Goal: Task Accomplishment & Management: Manage account settings

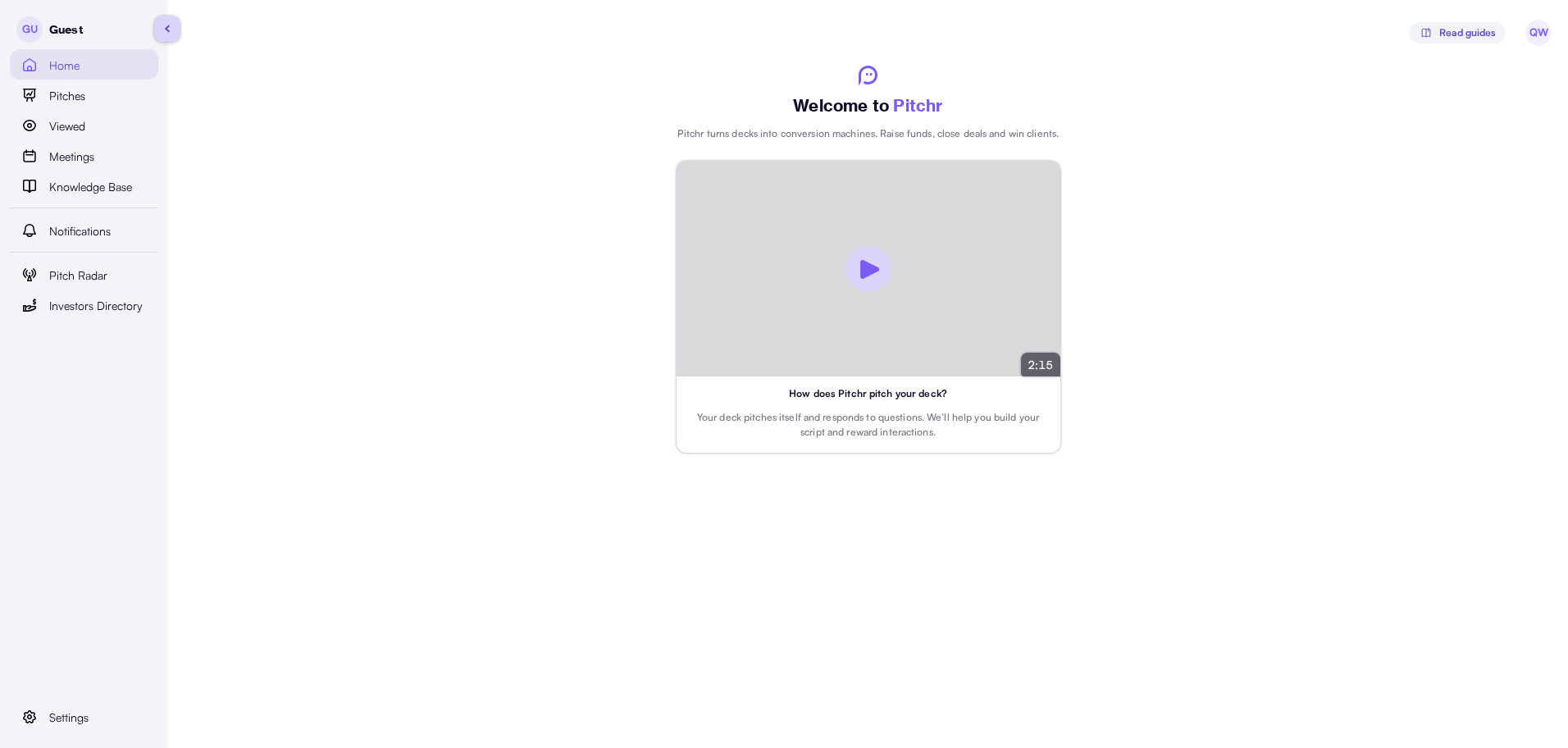
click at [91, 715] on div "Settings" at bounding box center [94, 717] width 90 height 20
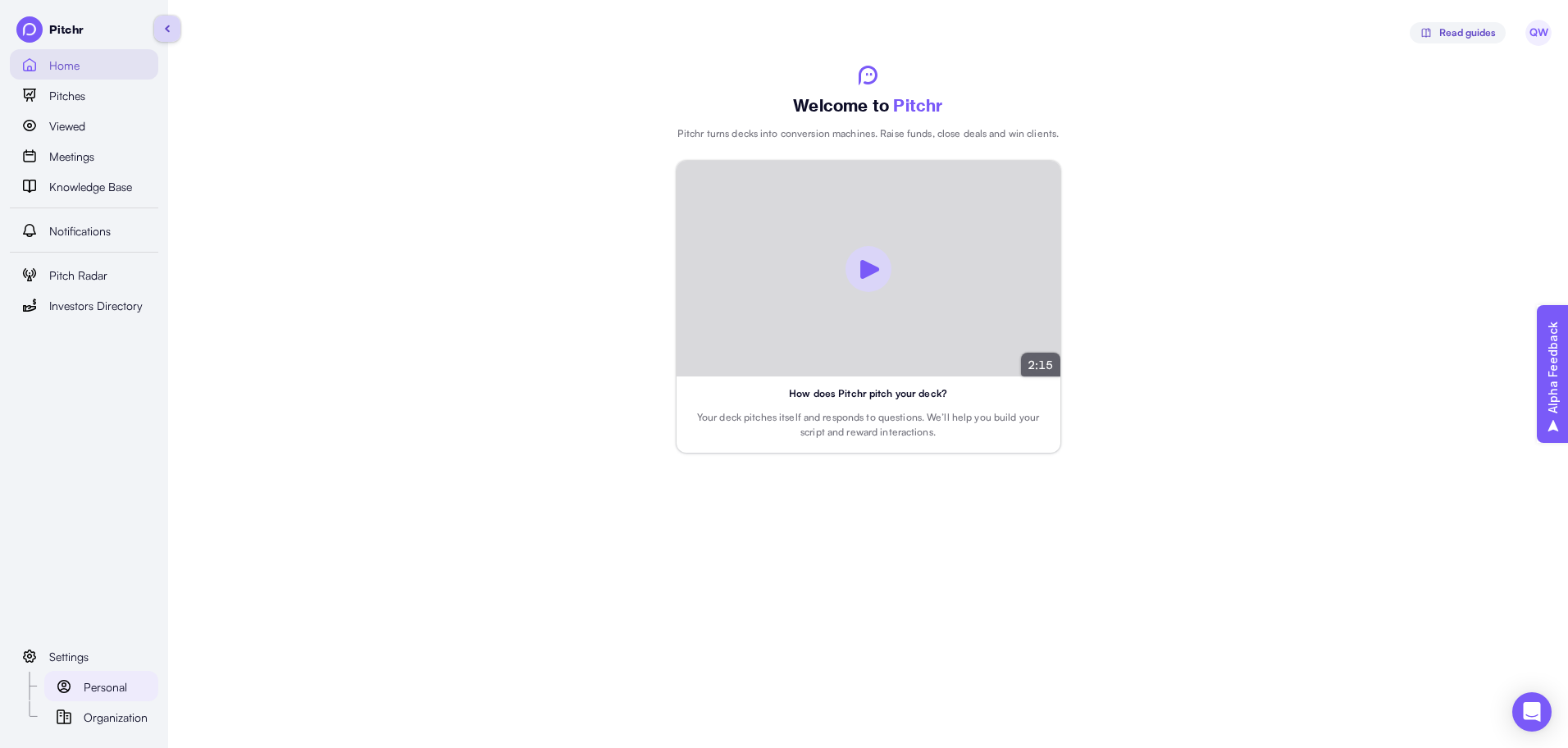
click at [121, 688] on span "Personal" at bounding box center [106, 687] width 44 height 18
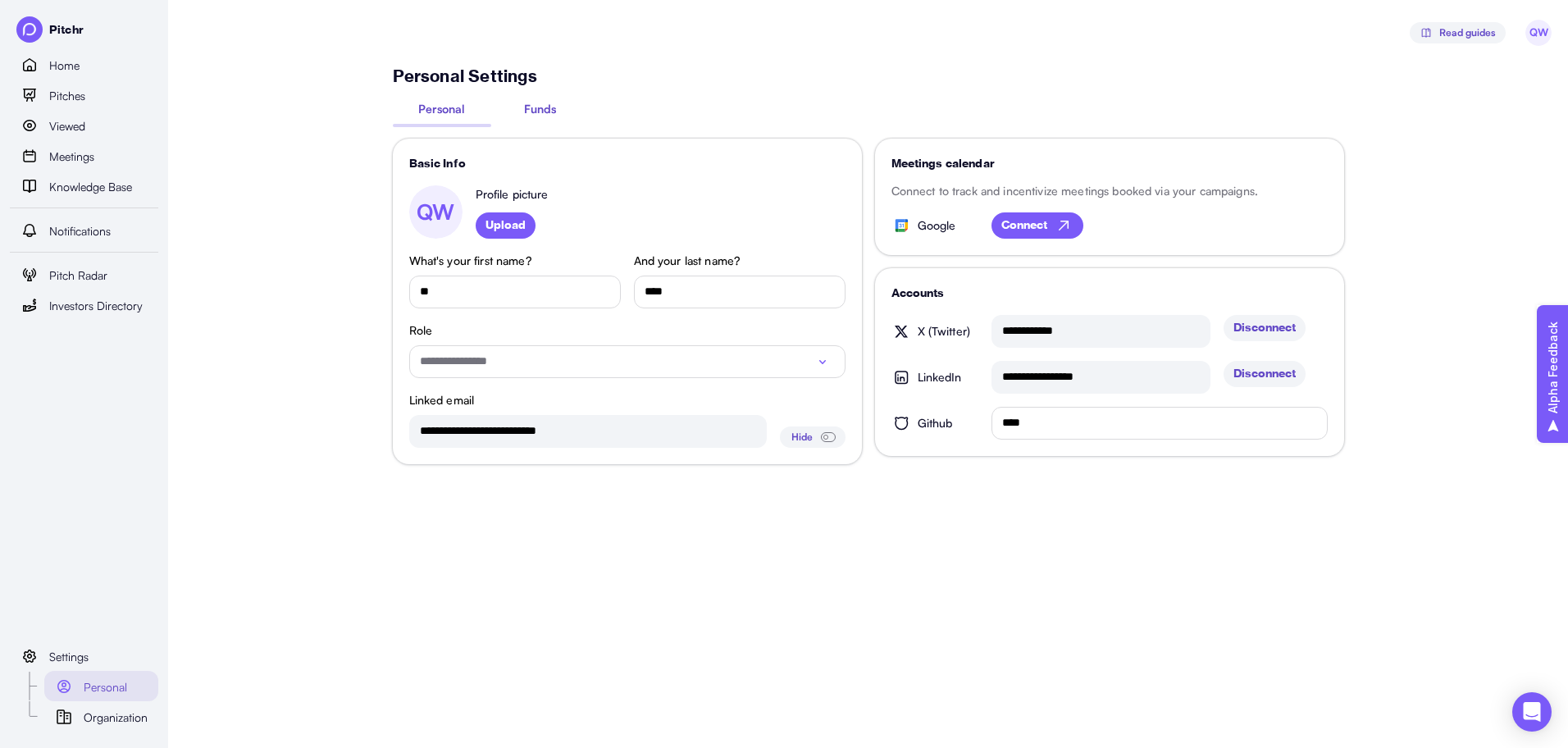
click at [534, 106] on span "Funds" at bounding box center [540, 109] width 32 height 17
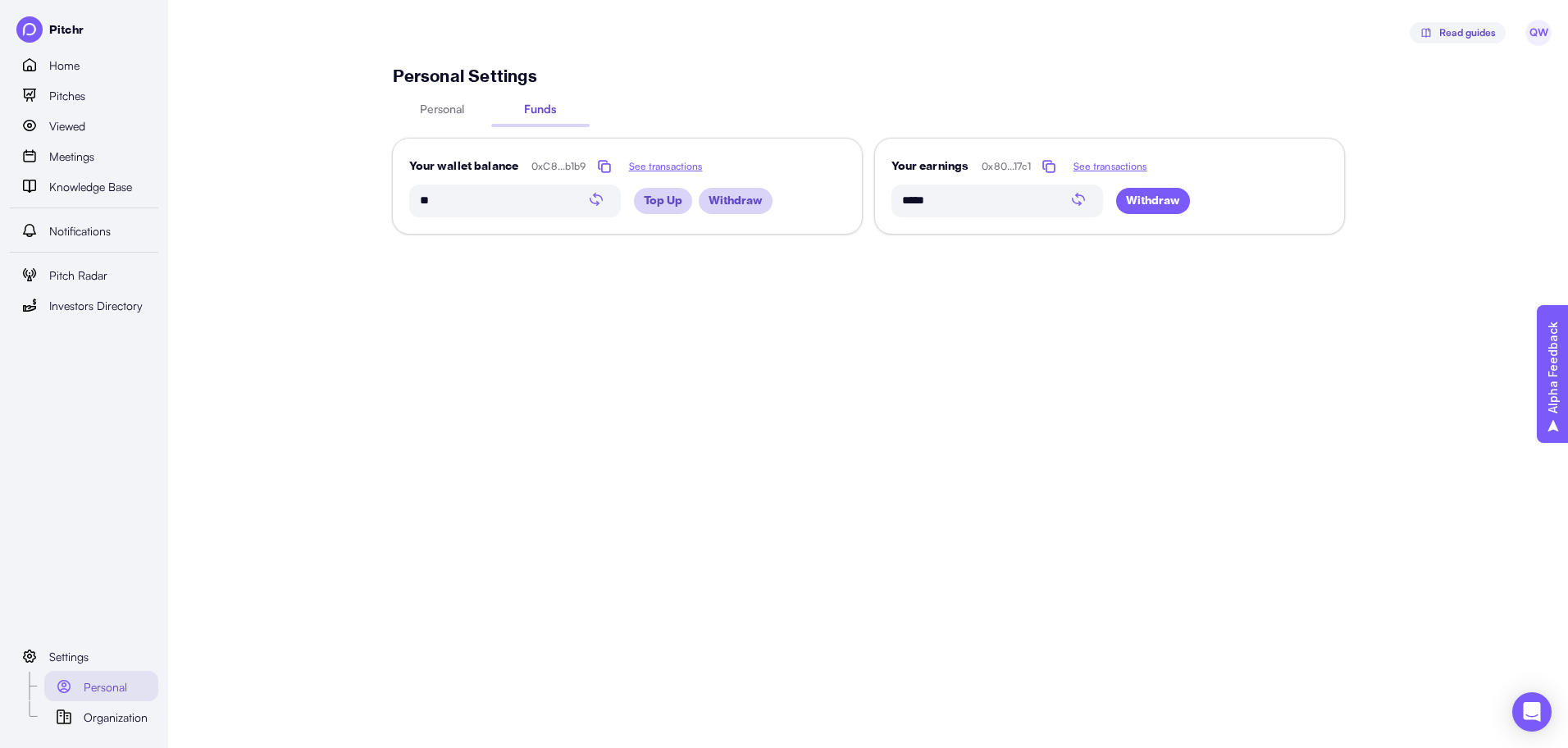
click at [1129, 208] on span "Withdraw" at bounding box center [1153, 201] width 54 height 27
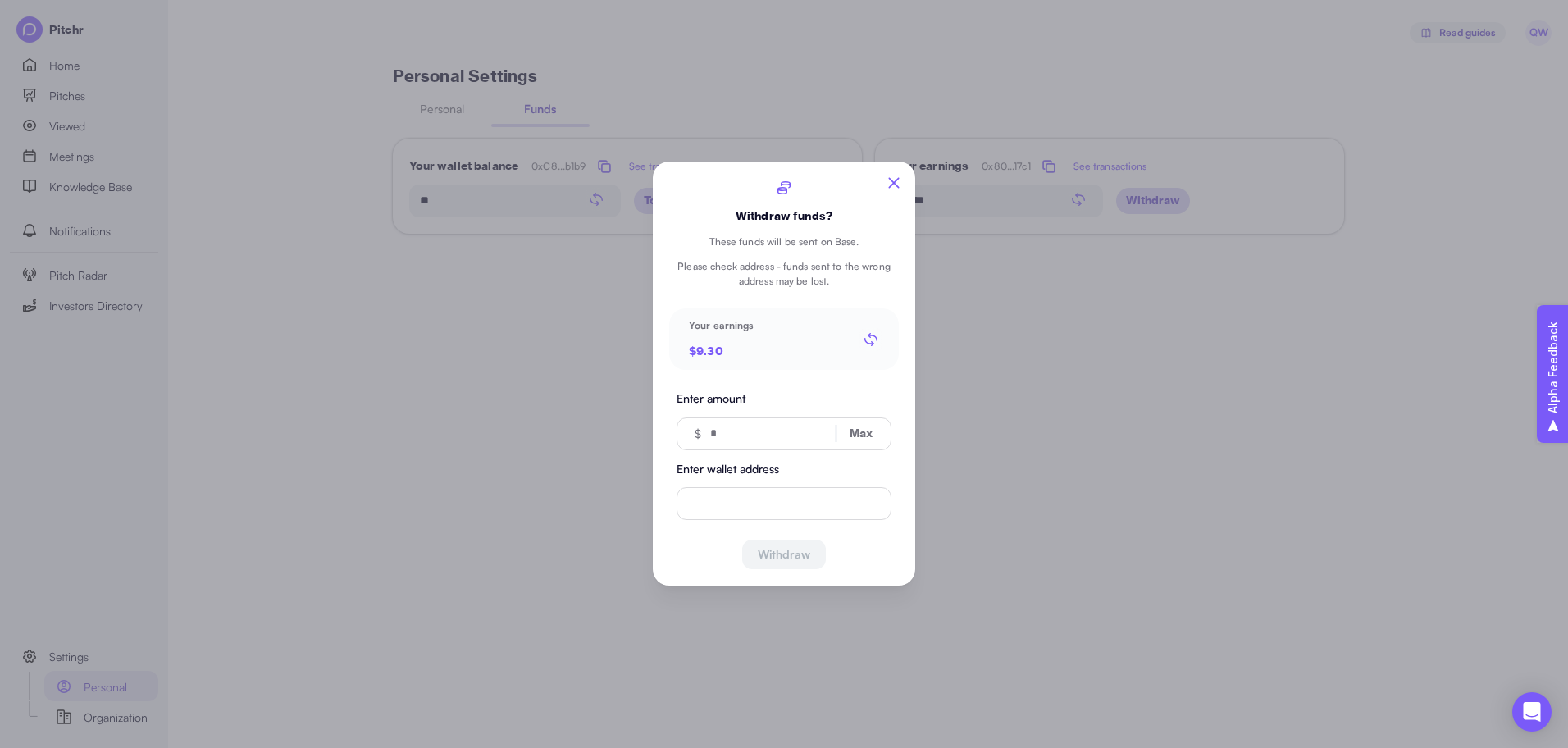
click at [897, 184] on icon "button" at bounding box center [894, 182] width 18 height 18
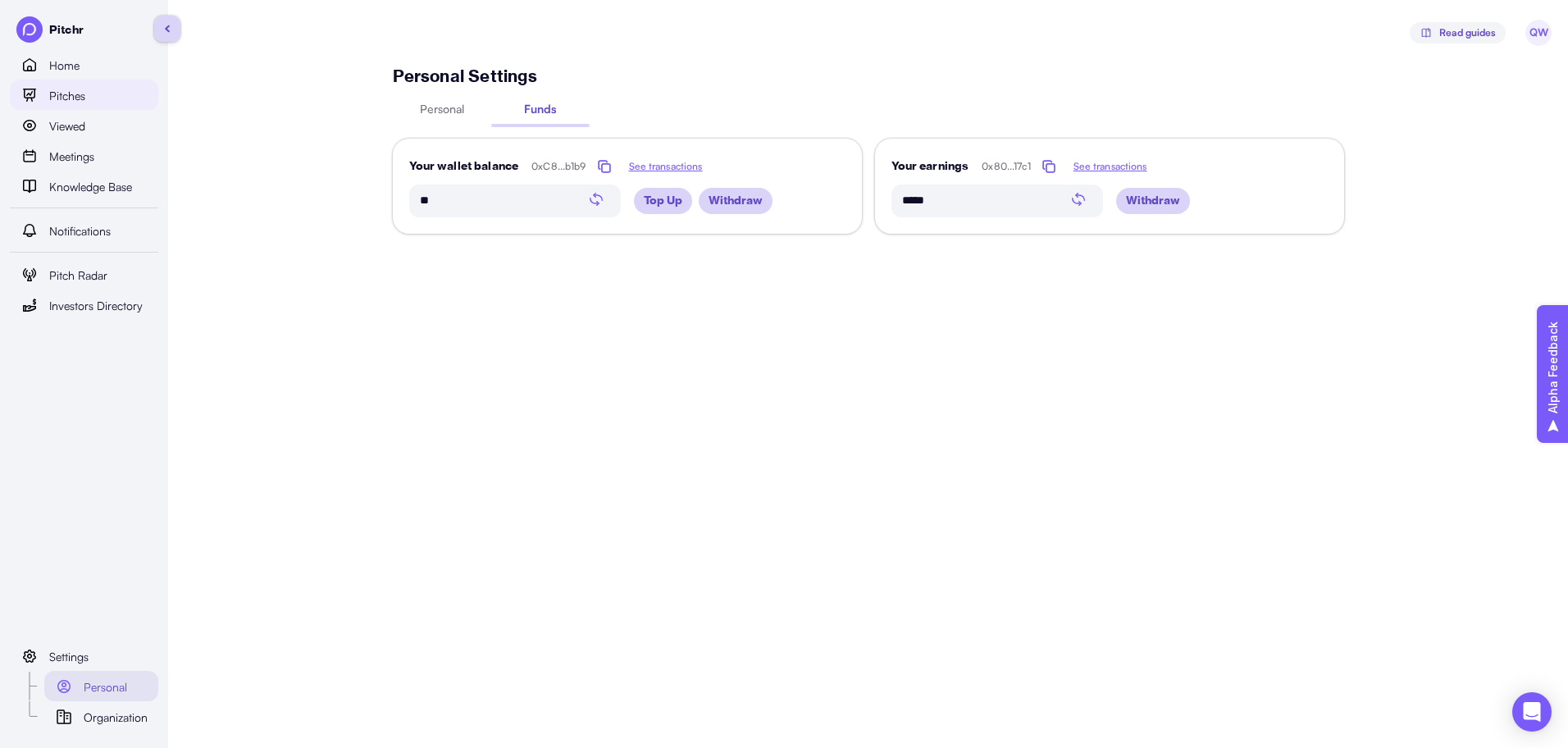
click at [109, 100] on div "Pitches" at bounding box center [99, 94] width 99 height 20
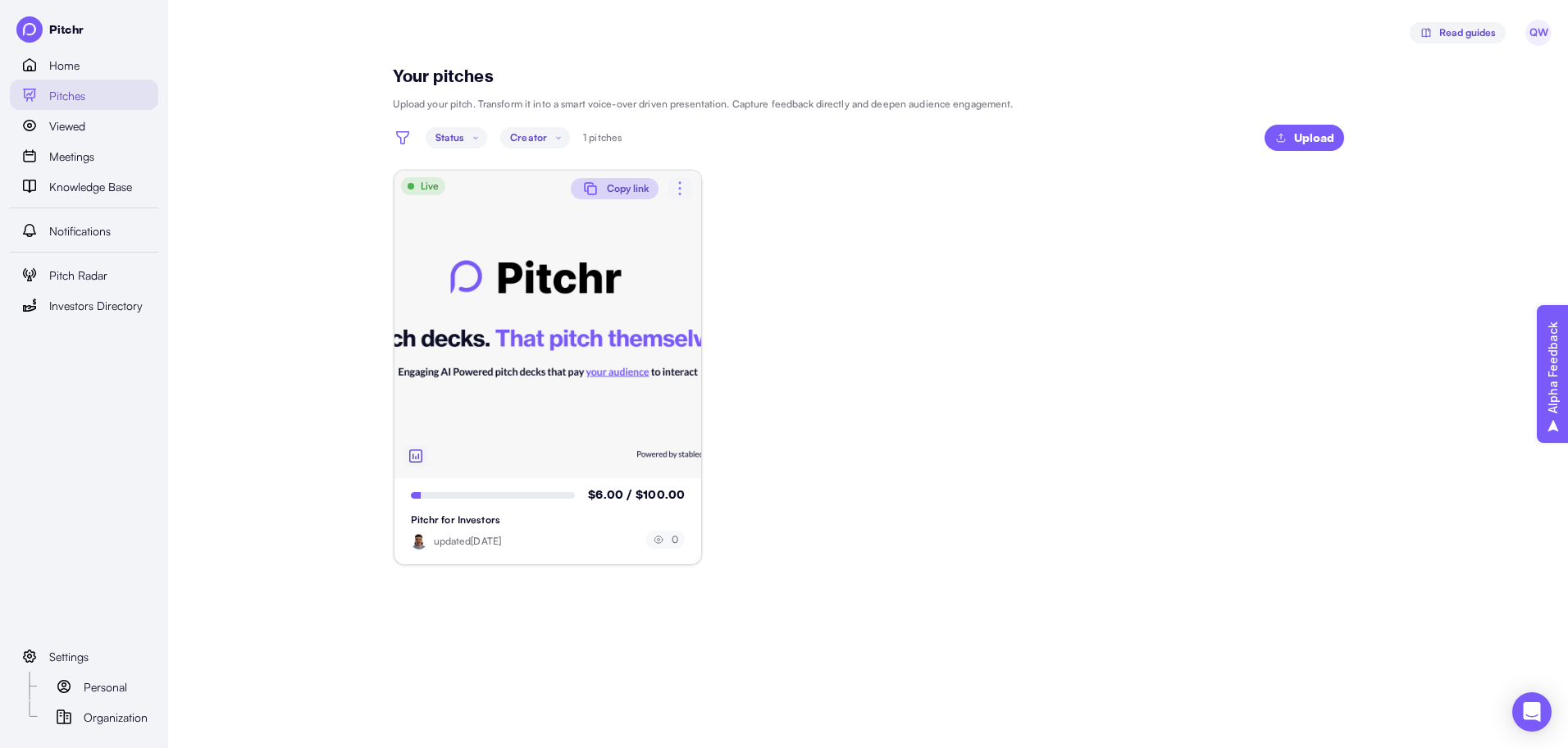
click at [604, 189] on span "Copy link" at bounding box center [614, 189] width 68 height 21
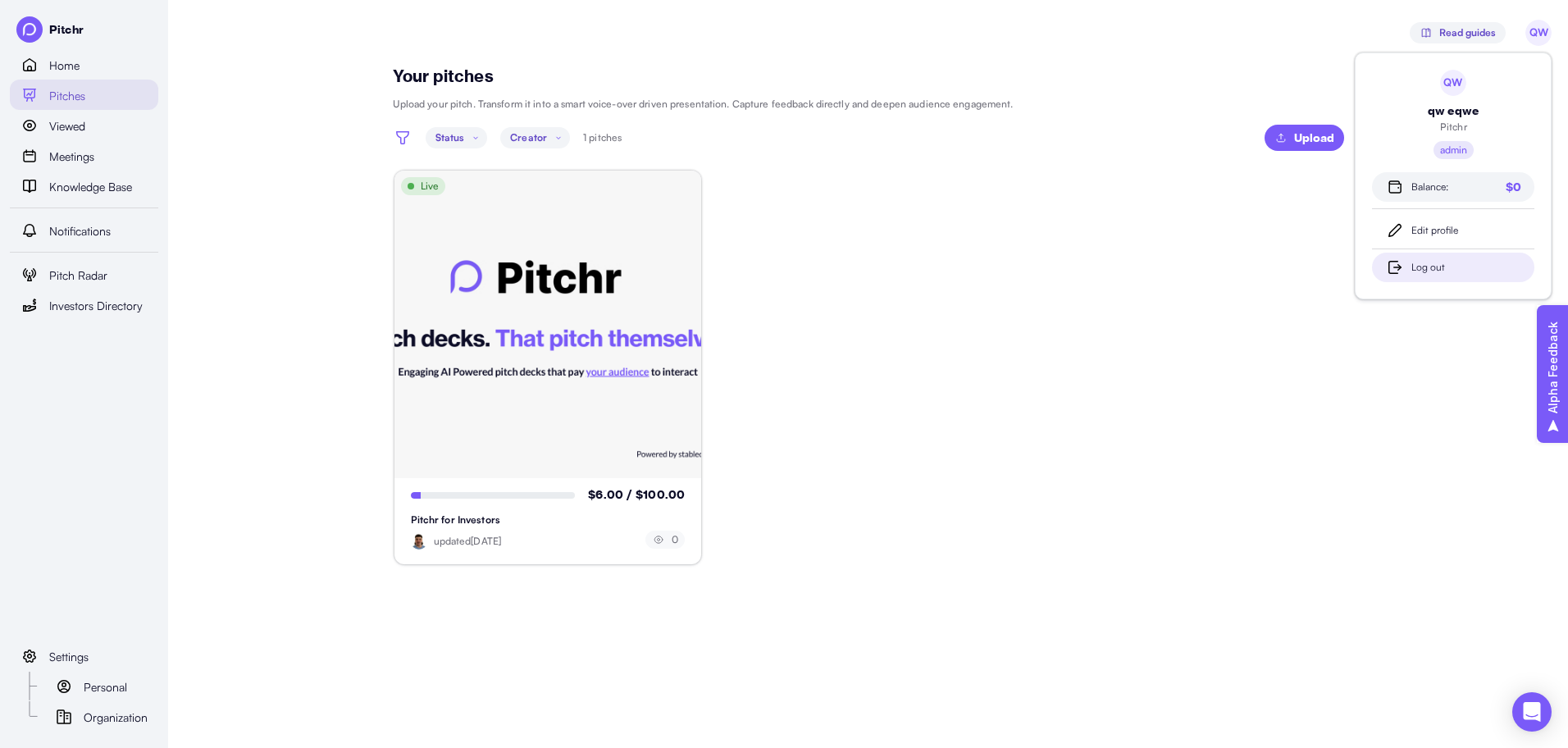
click at [1435, 260] on div "Log out" at bounding box center [1466, 268] width 110 height 15
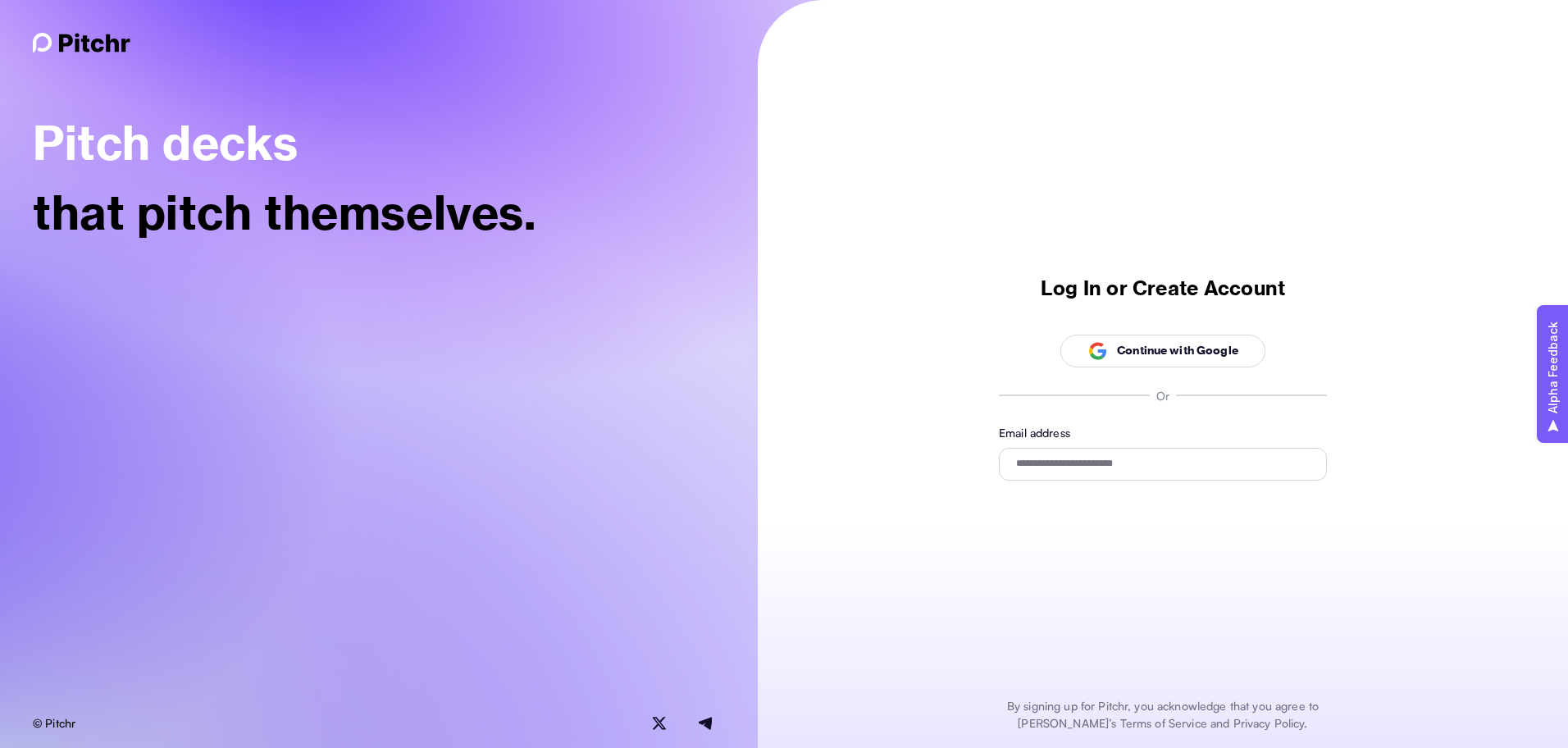
click at [1162, 361] on span "Continue with Google" at bounding box center [1163, 351] width 151 height 31
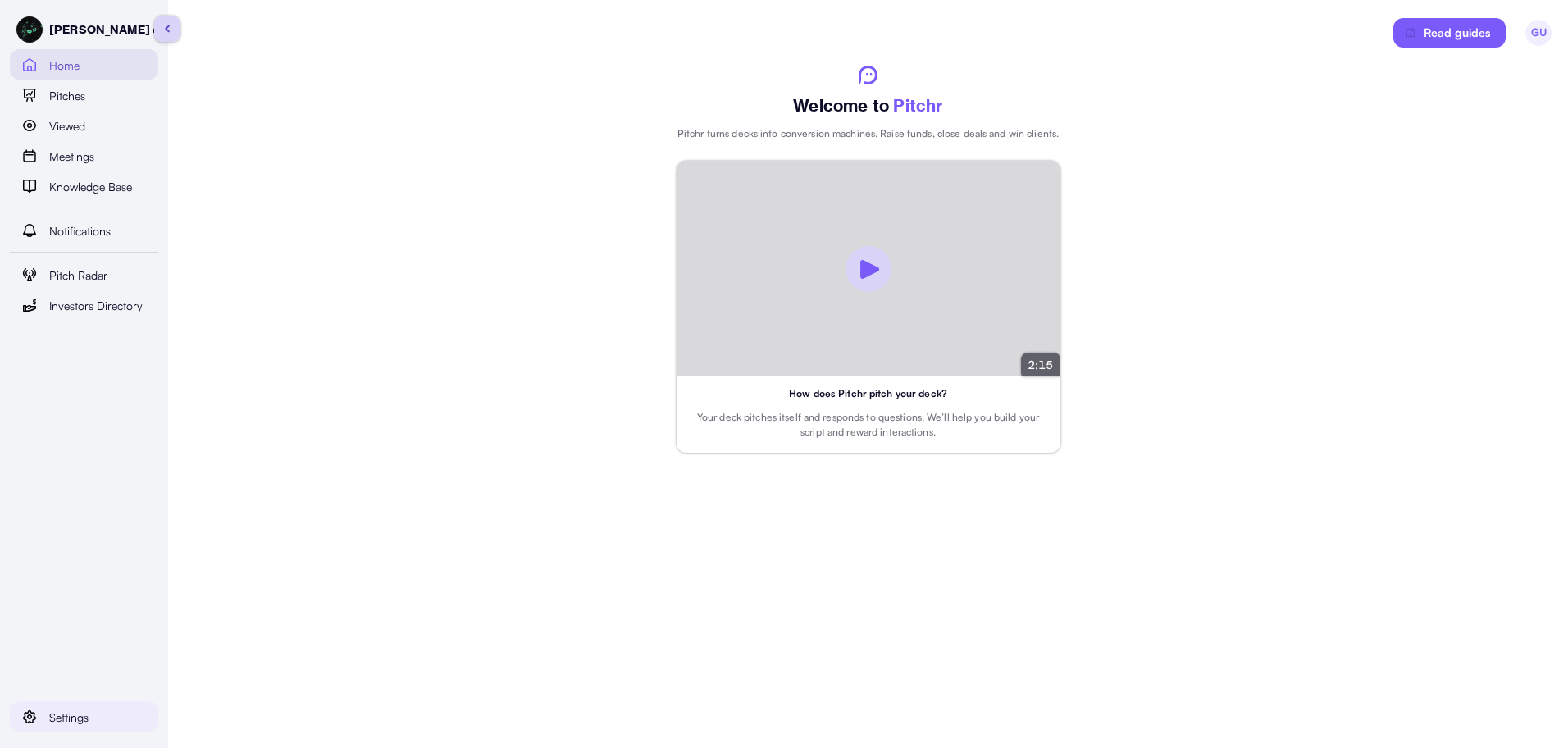
click at [89, 729] on link "Settings" at bounding box center [84, 717] width 149 height 31
